Goal: Task Accomplishment & Management: Manage account settings

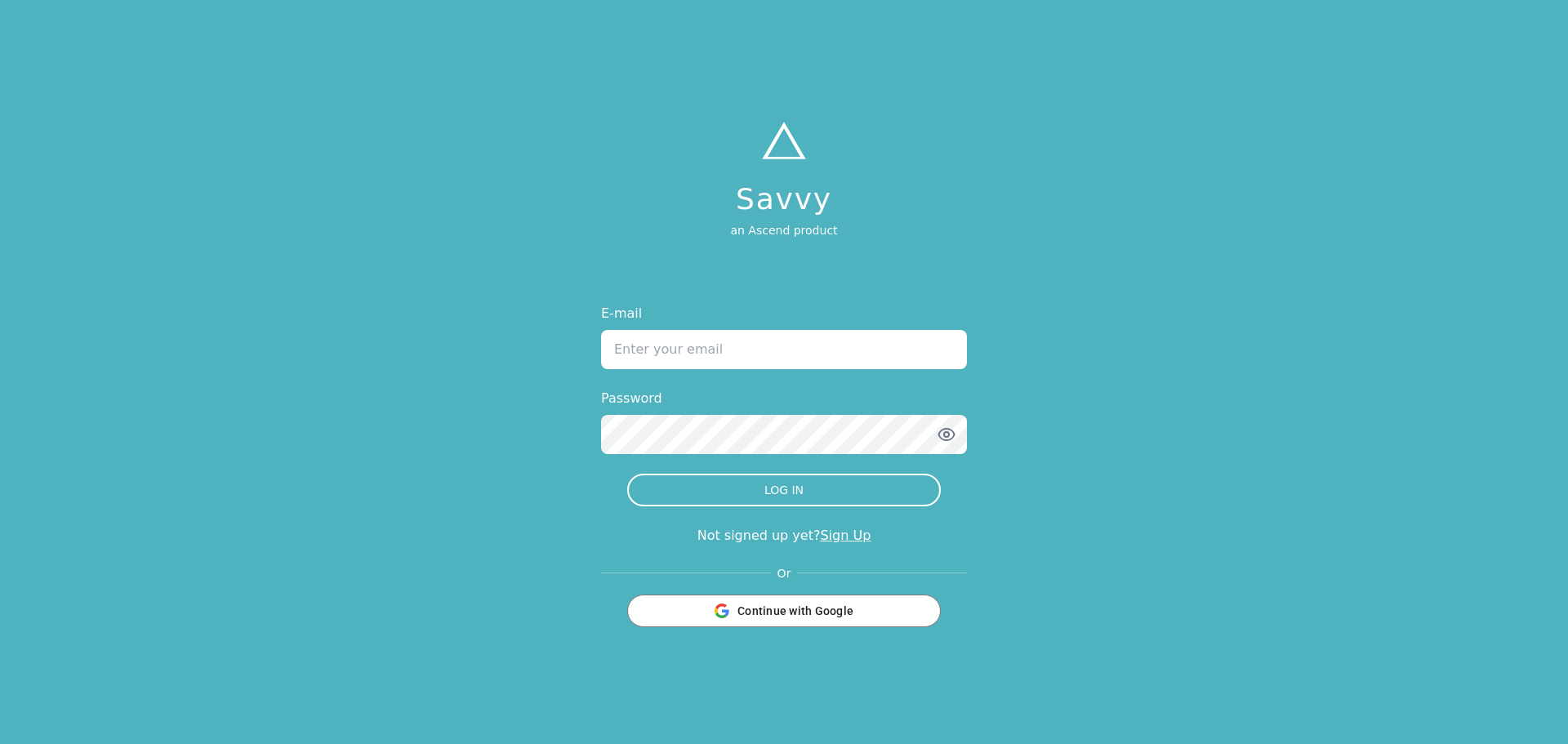
type input "[EMAIL_ADDRESS][DOMAIN_NAME]"
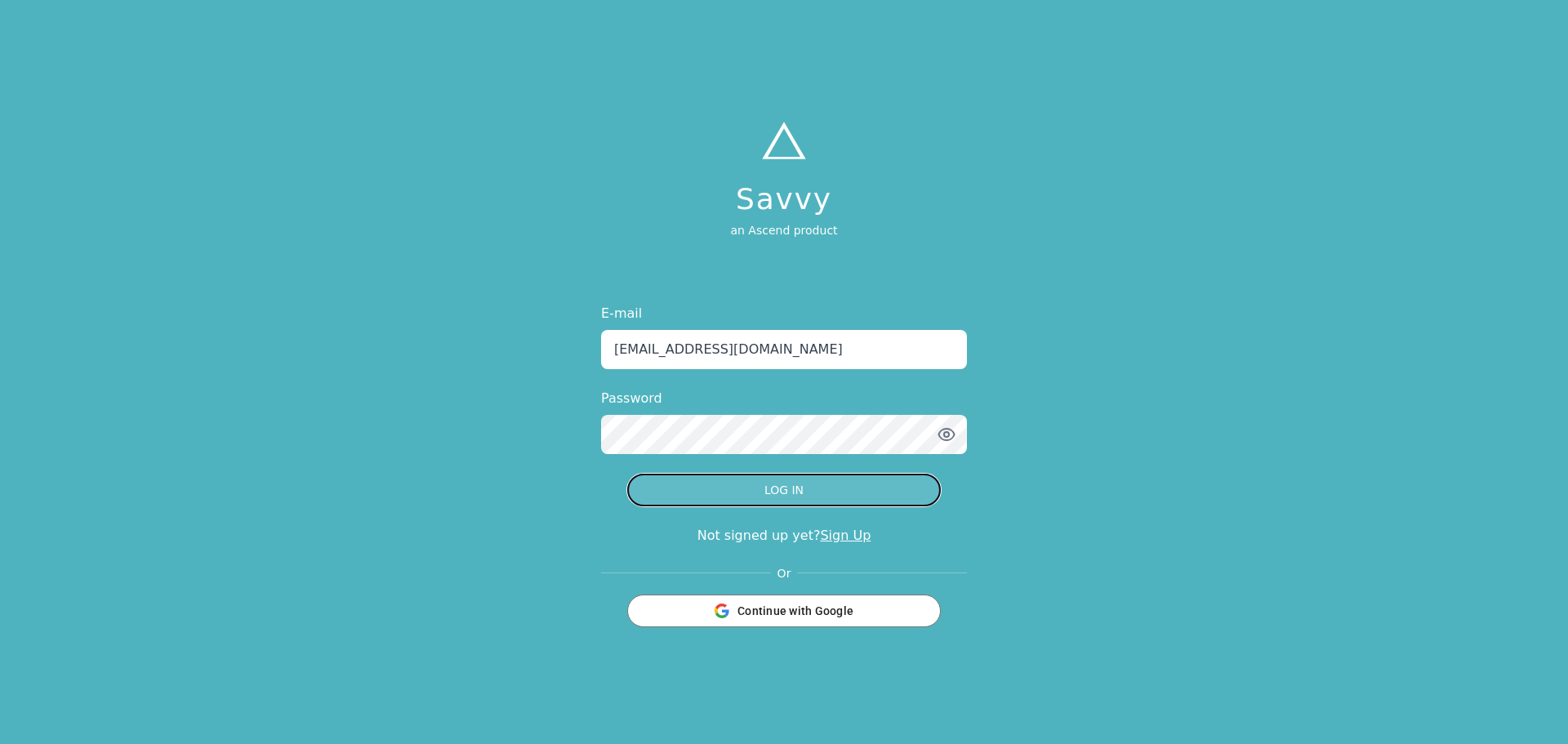
click at [773, 476] on button "LOG IN" at bounding box center [784, 490] width 313 height 33
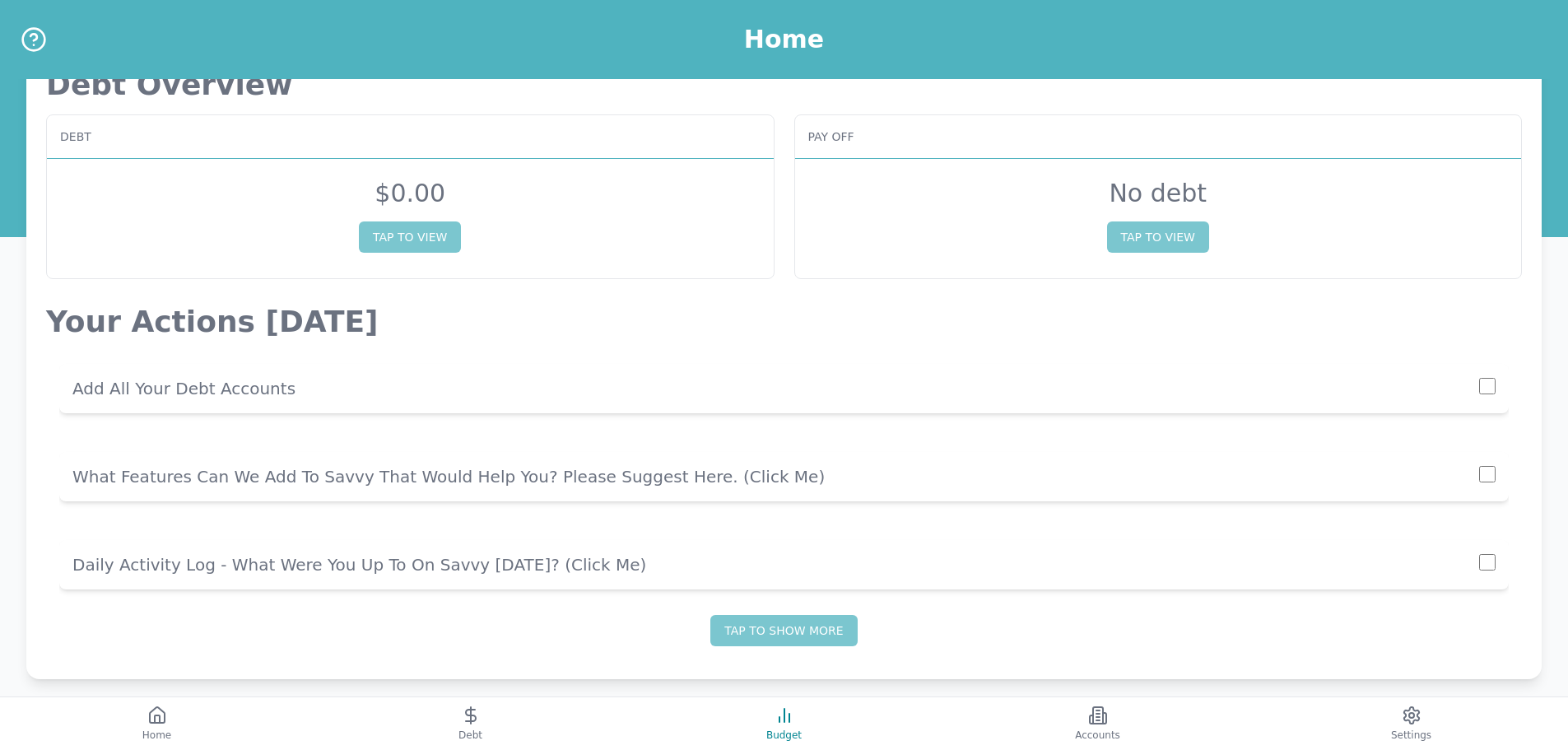
scroll to position [45, 0]
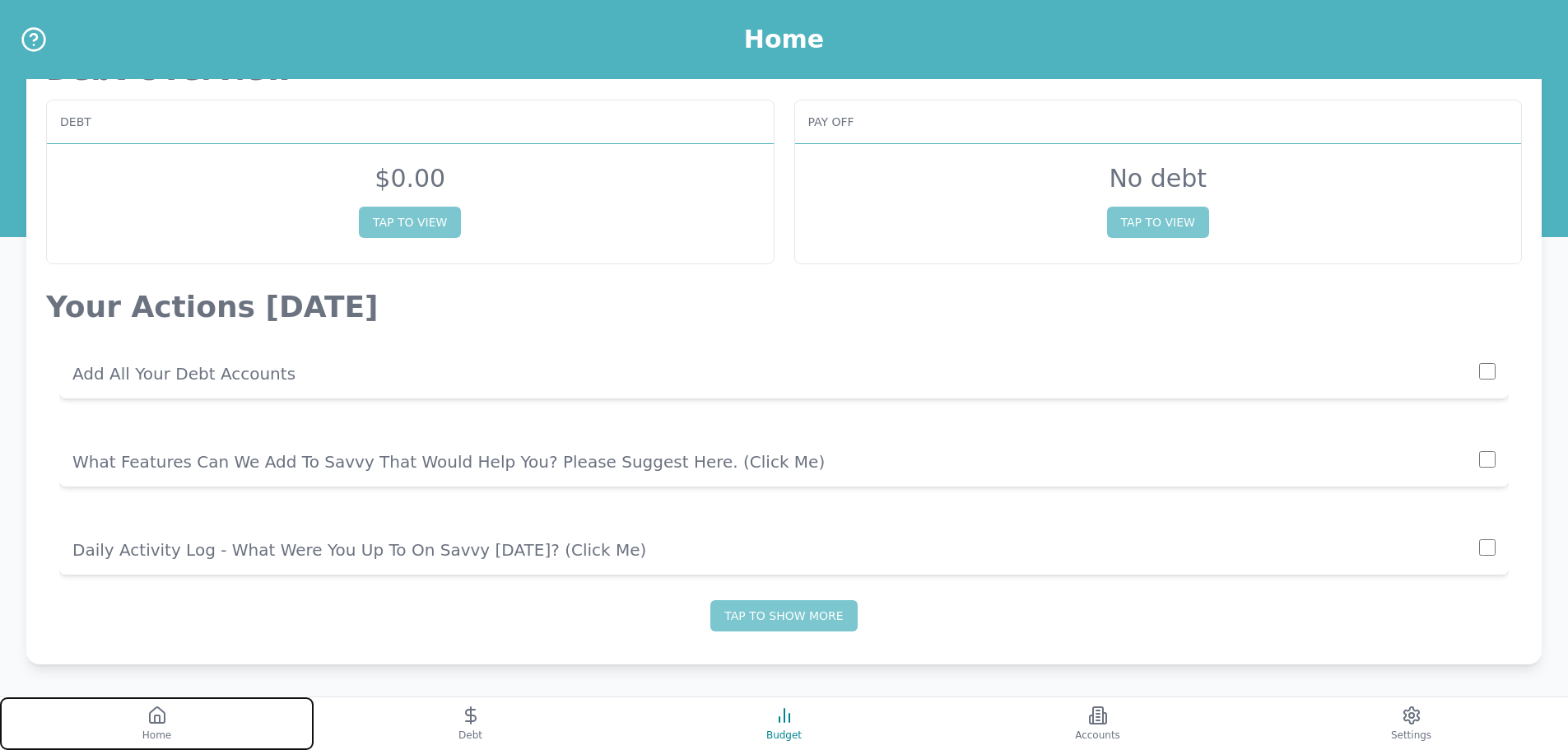
click at [217, 745] on button "Home" at bounding box center [156, 724] width 313 height 53
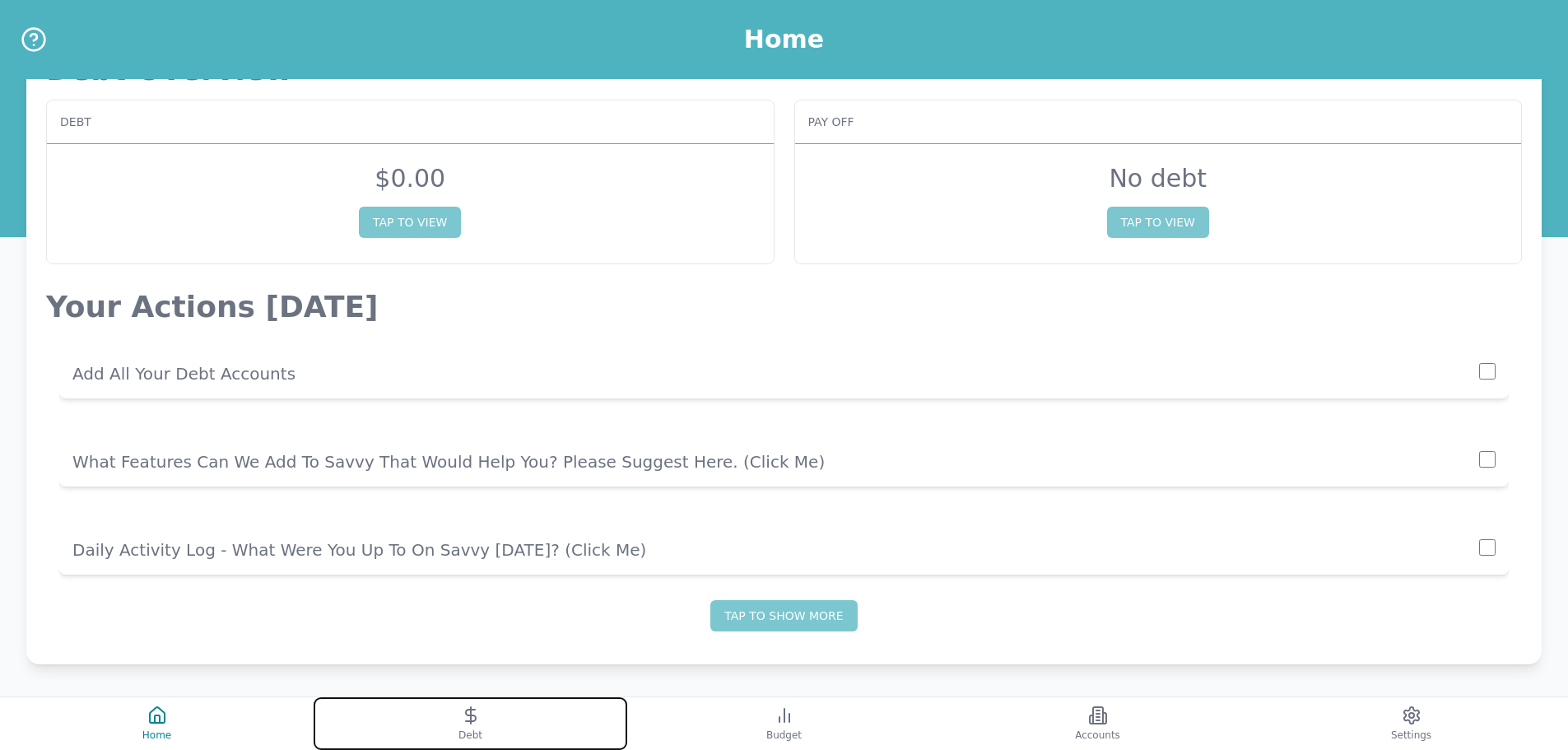
click at [453, 726] on button "Debt" at bounding box center [470, 724] width 313 height 53
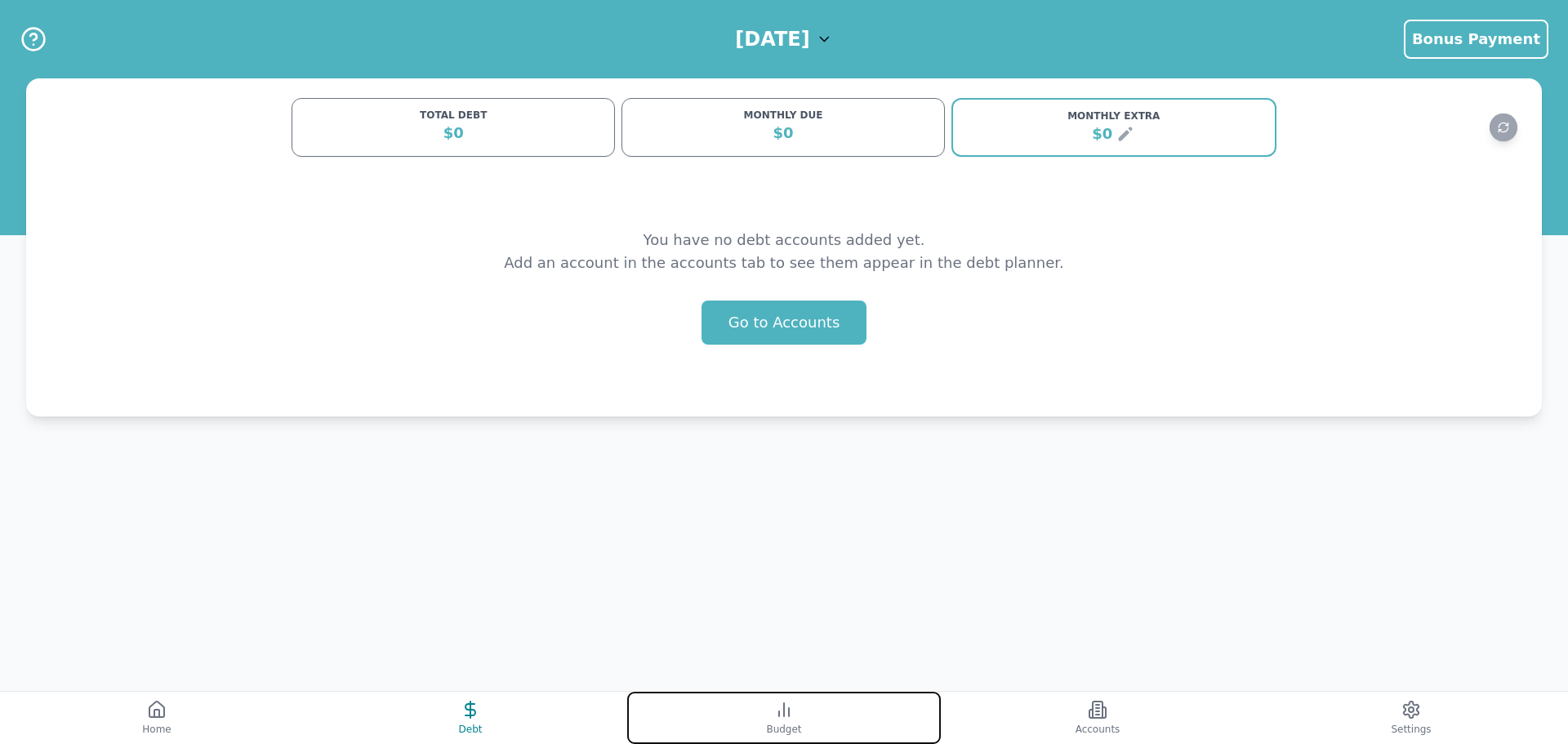
click at [735, 695] on button "Budget" at bounding box center [784, 718] width 313 height 52
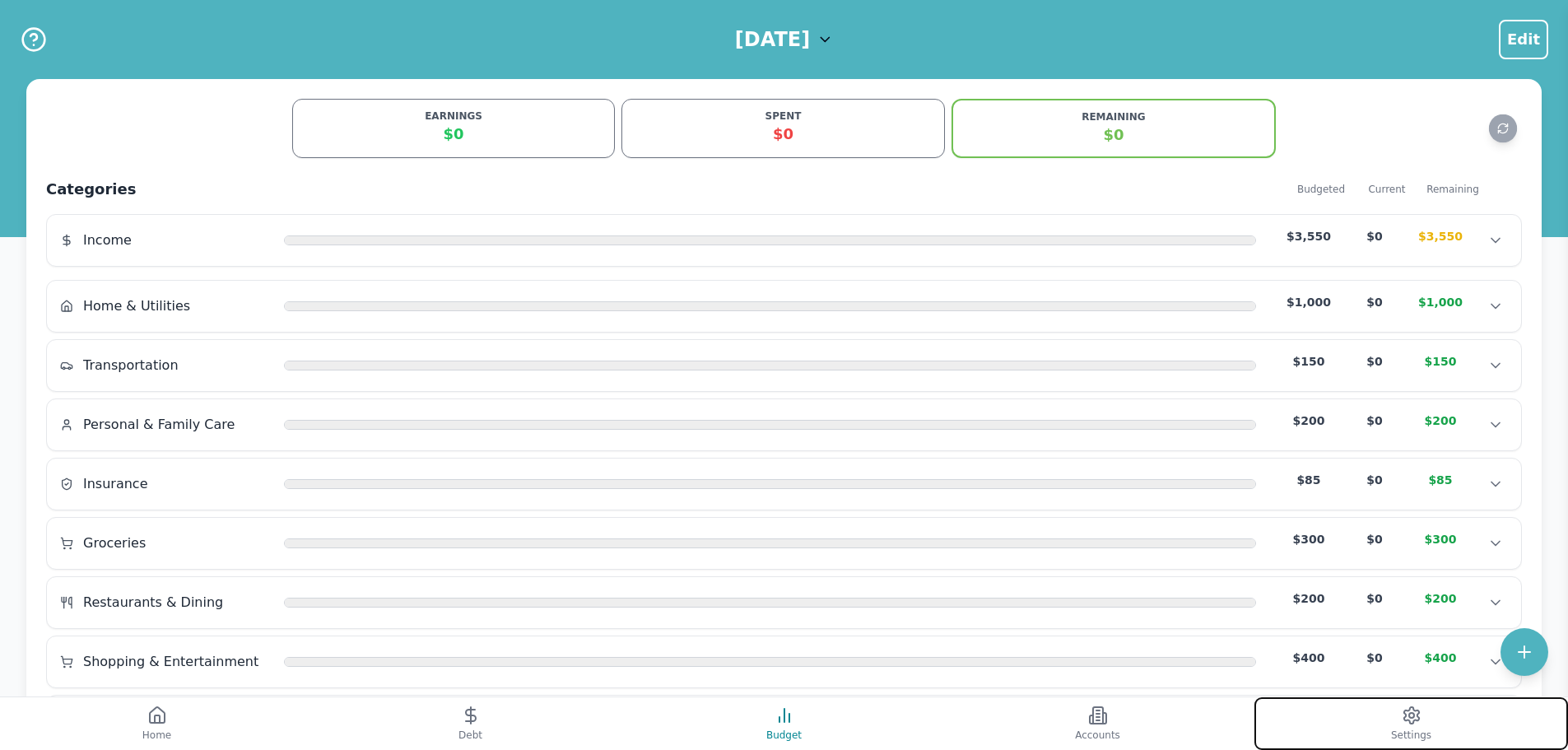
click at [1353, 728] on button "Settings" at bounding box center [1411, 724] width 313 height 53
